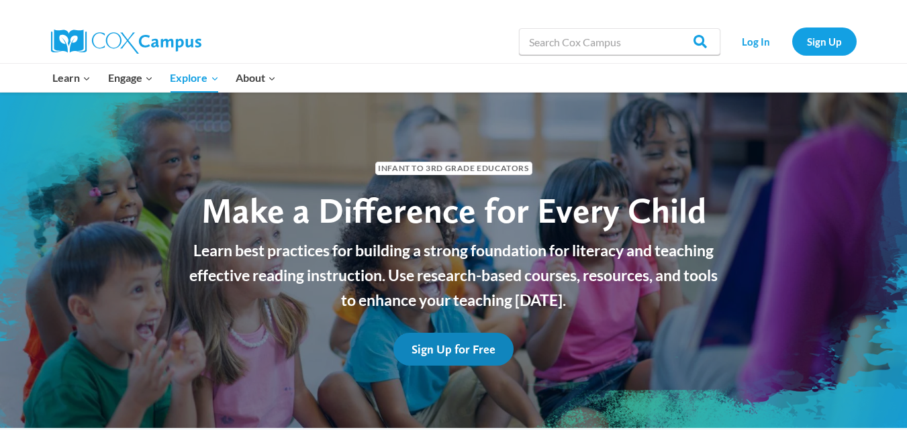
scroll to position [5, 0]
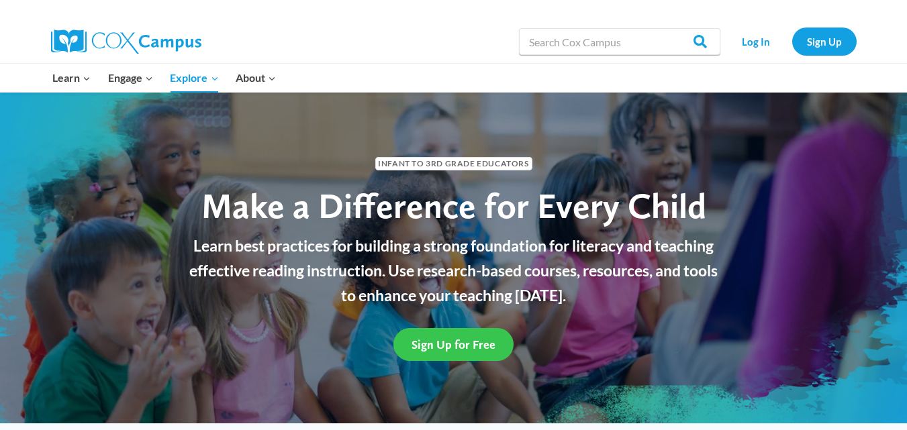
drag, startPoint x: 0, startPoint y: 0, endPoint x: 475, endPoint y: 344, distance: 586.8
click at [475, 344] on span "Sign Up for Free" at bounding box center [454, 345] width 84 height 14
click at [457, 345] on span "Sign Up for Free" at bounding box center [454, 345] width 84 height 14
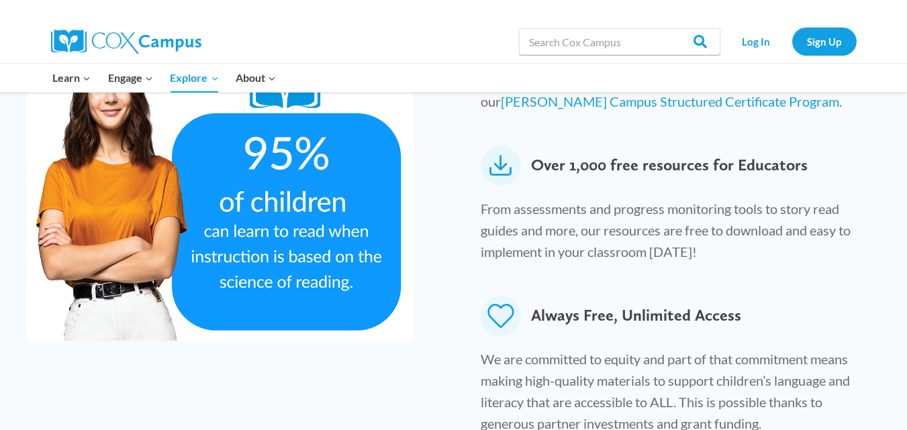
scroll to position [788, 0]
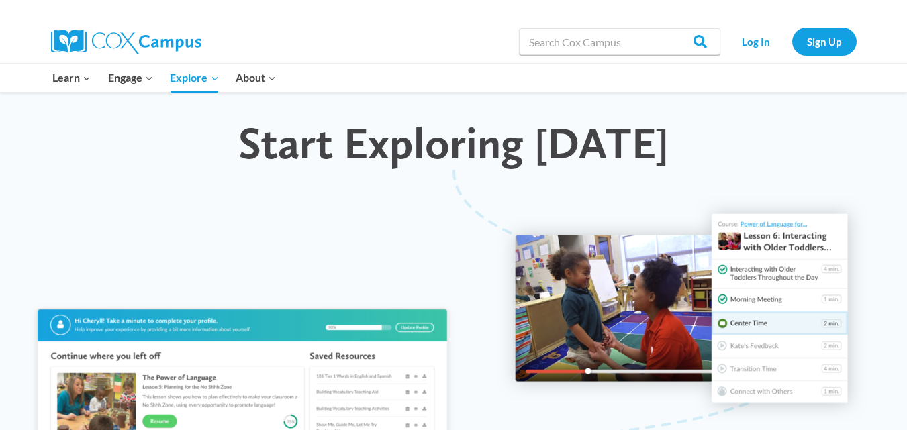
scroll to position [1226, 0]
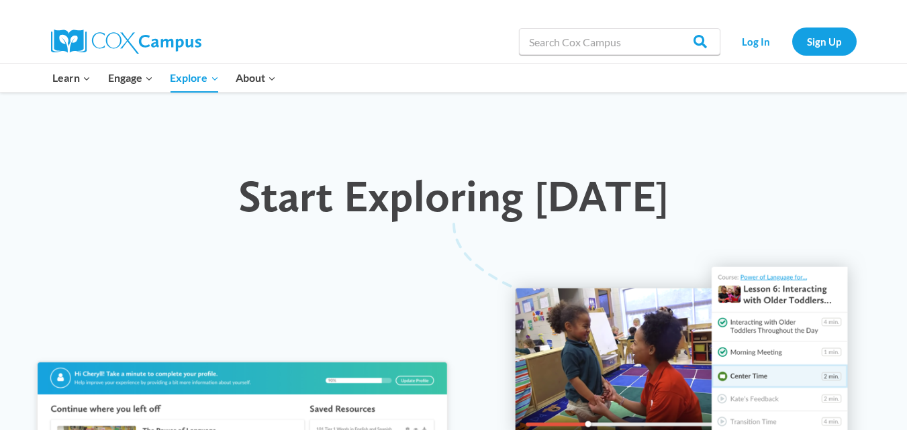
click at [651, 304] on img at bounding box center [682, 362] width 369 height 226
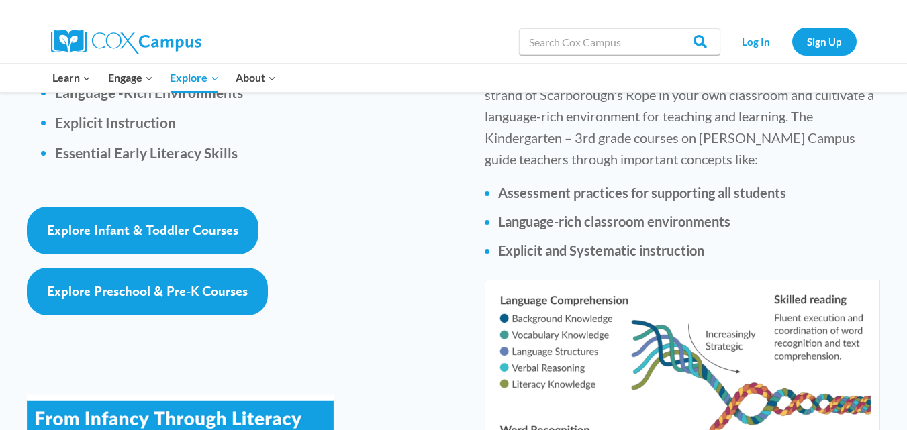
scroll to position [2109, 0]
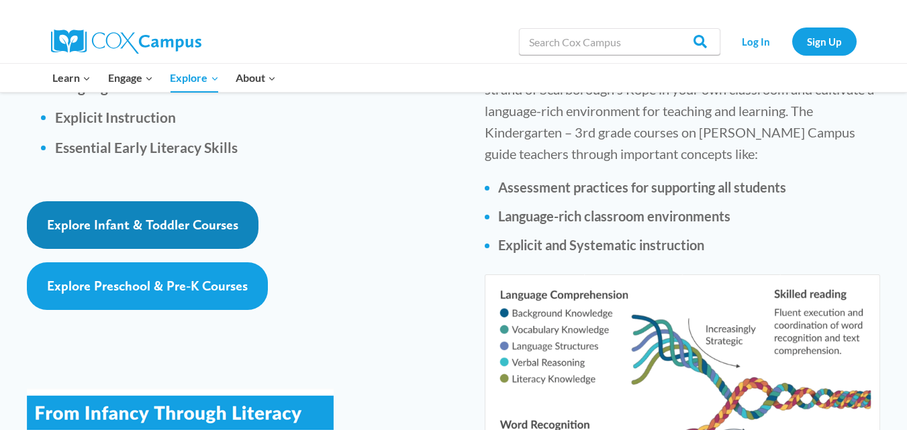
click at [84, 217] on span "Explore Infant & Toddler Courses" at bounding box center [142, 225] width 191 height 16
